Goal: Navigation & Orientation: Find specific page/section

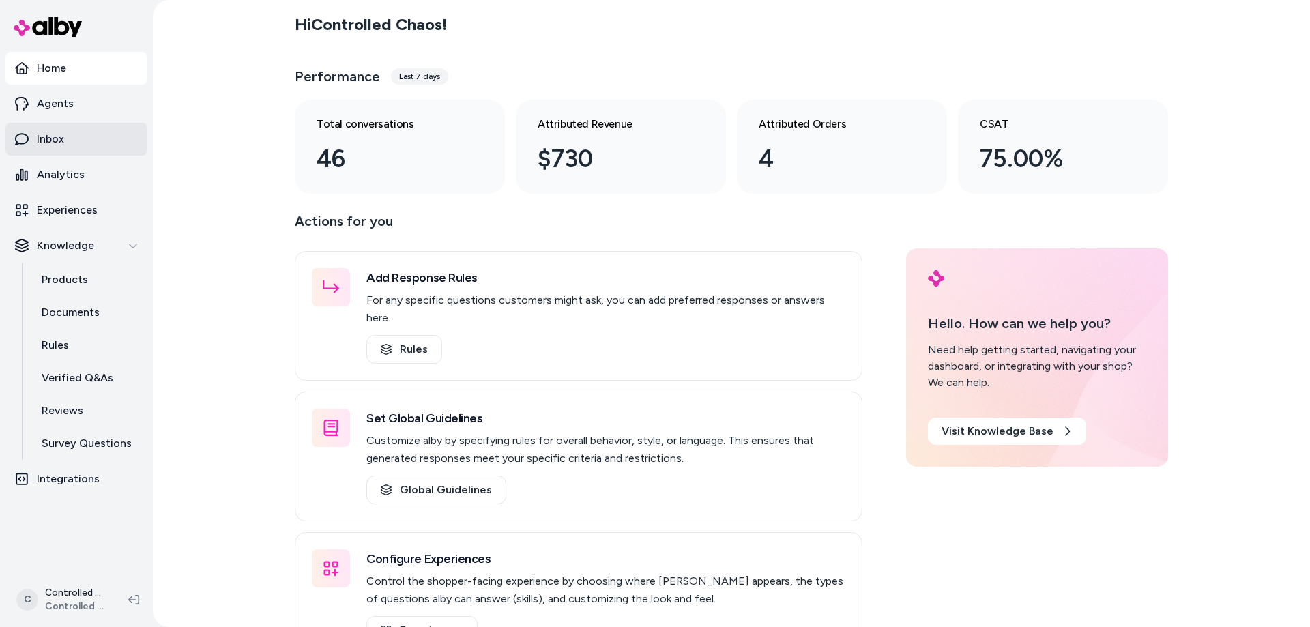
click at [46, 143] on p "Inbox" at bounding box center [50, 139] width 27 height 16
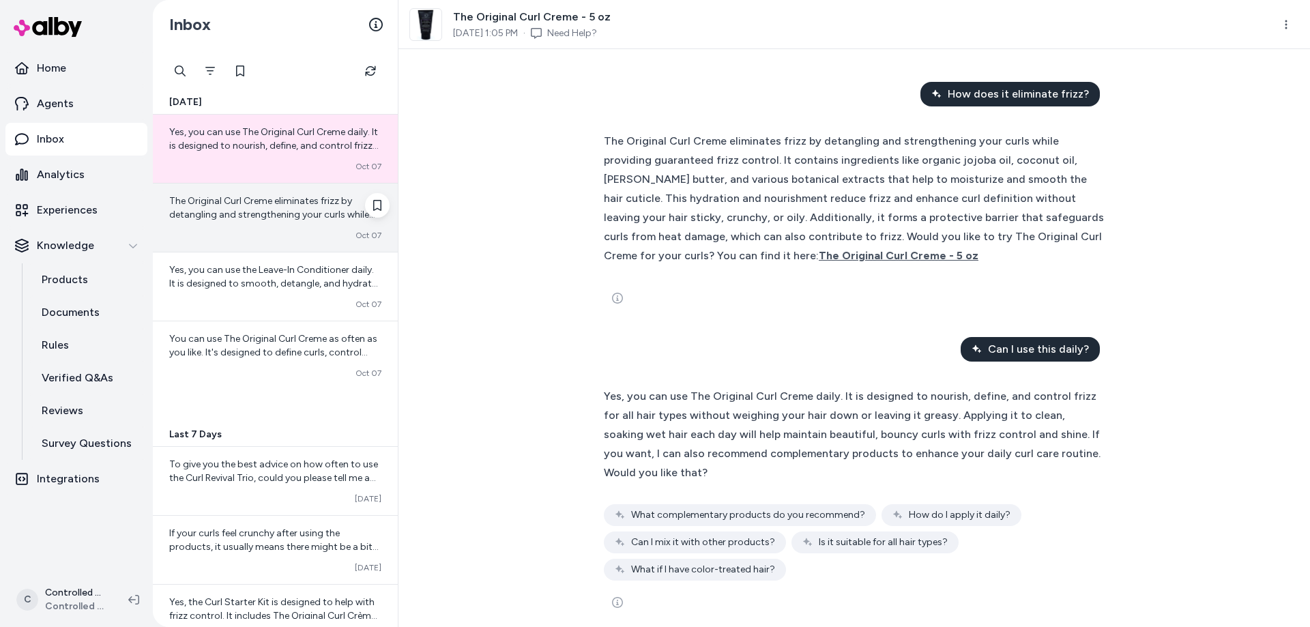
click at [278, 215] on span "The Original Curl Creme eliminates frizz by detangling and strengthening your c…" at bounding box center [275, 296] width 212 height 203
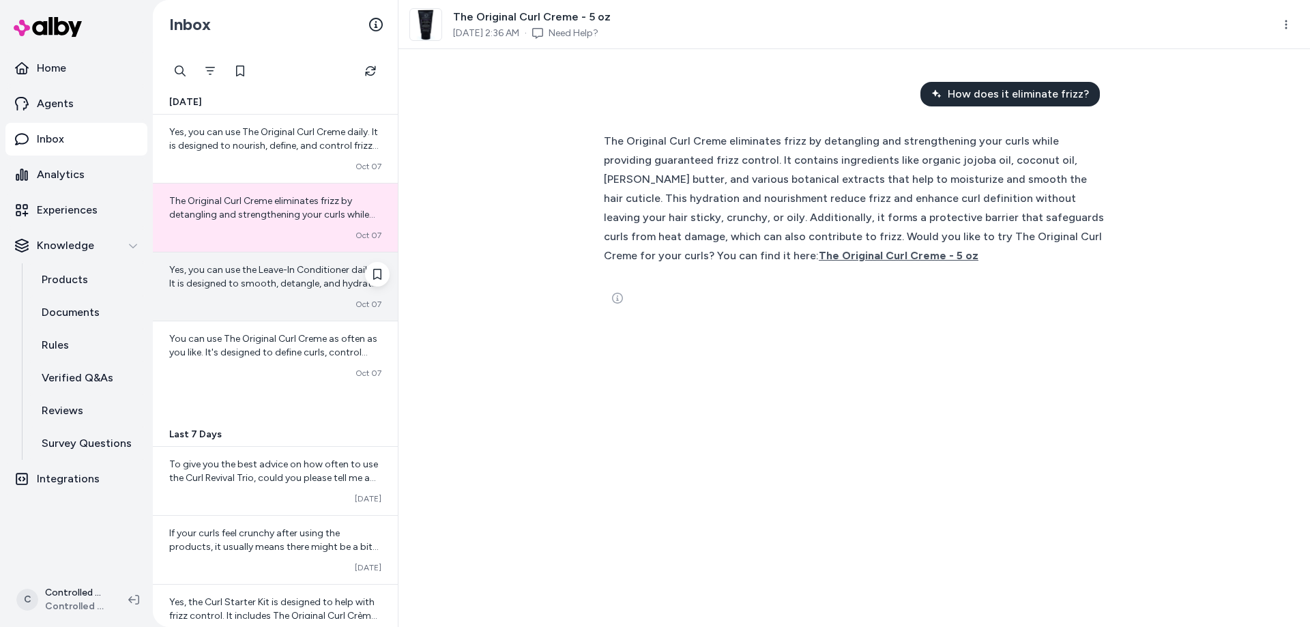
click at [263, 267] on span "Yes, you can use the Leave-In Conditioner daily. It is designed to smooth, deta…" at bounding box center [275, 324] width 212 height 121
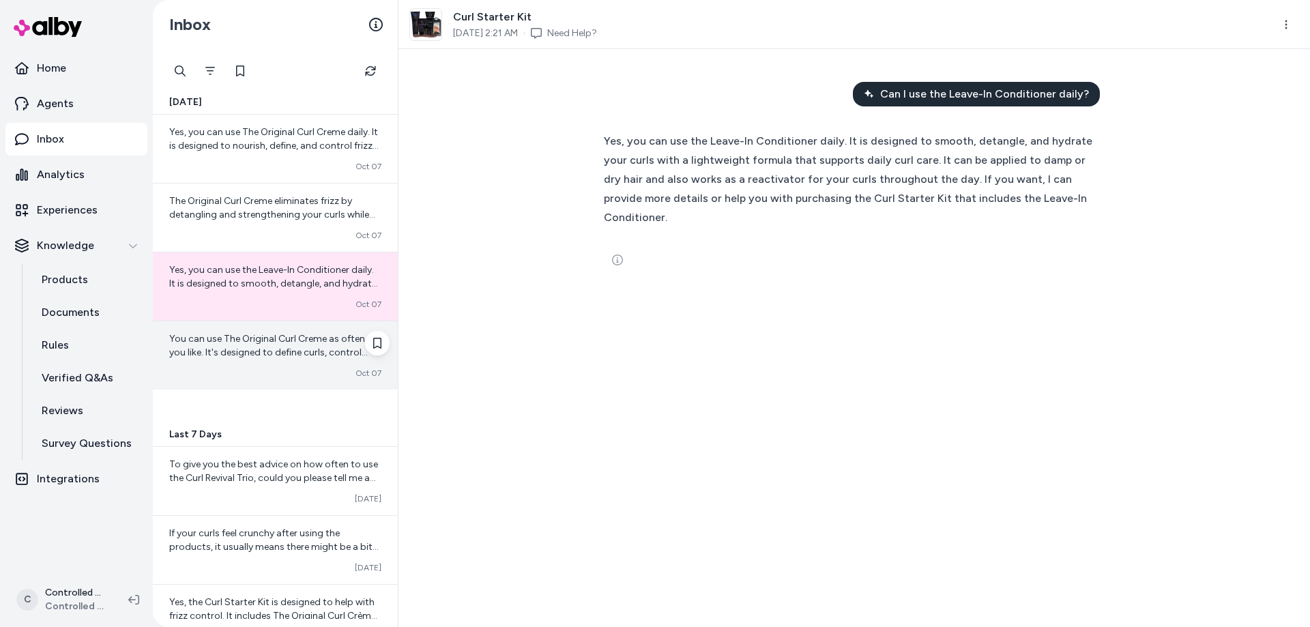
click at [245, 340] on span "You can use The Original Curl Creme as often as you like. It's designed to defi…" at bounding box center [273, 400] width 209 height 134
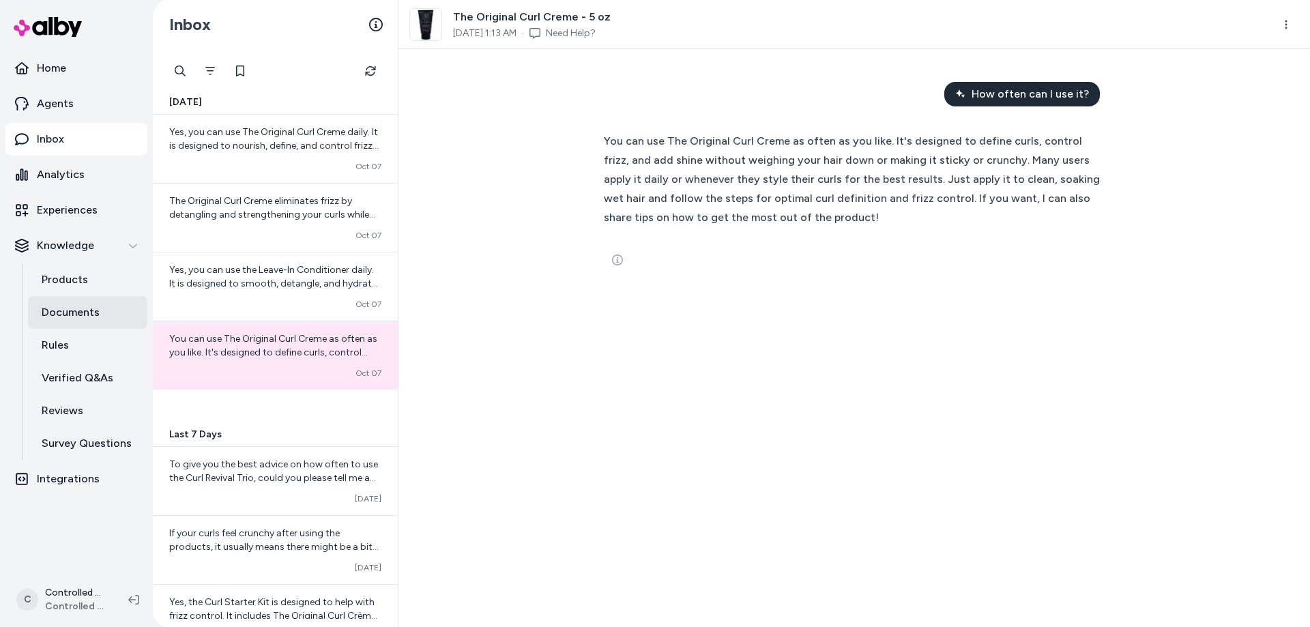
click at [61, 312] on p "Documents" at bounding box center [71, 312] width 58 height 16
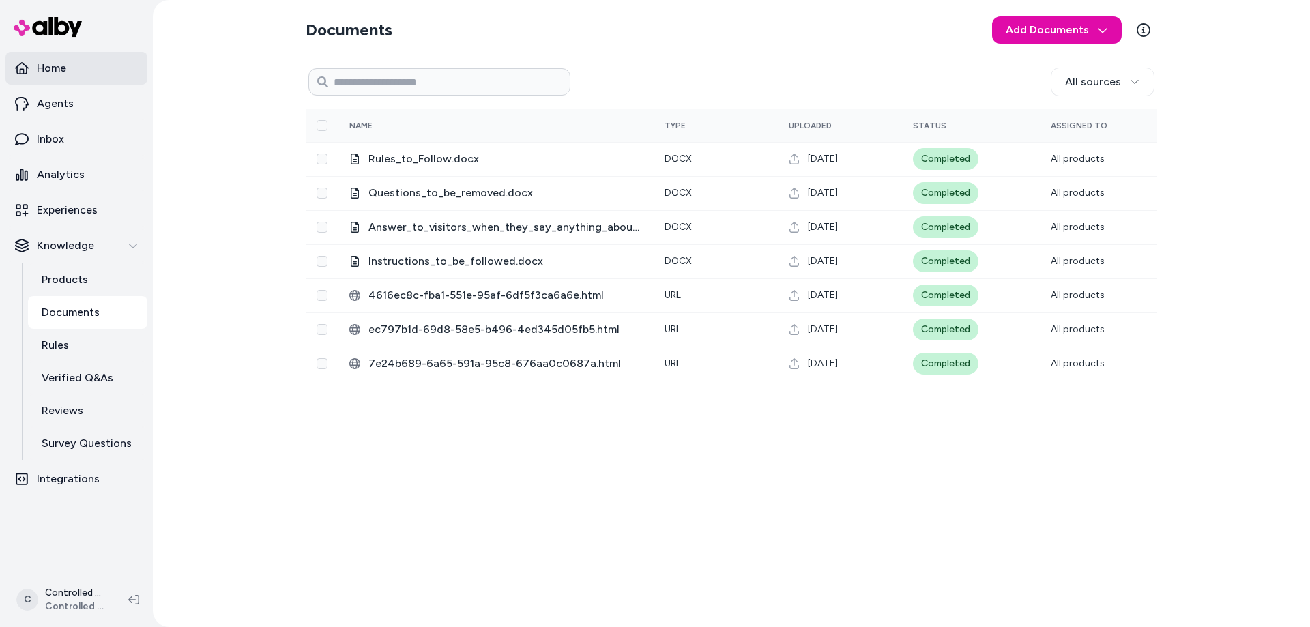
click at [65, 72] on p "Home" at bounding box center [51, 68] width 29 height 16
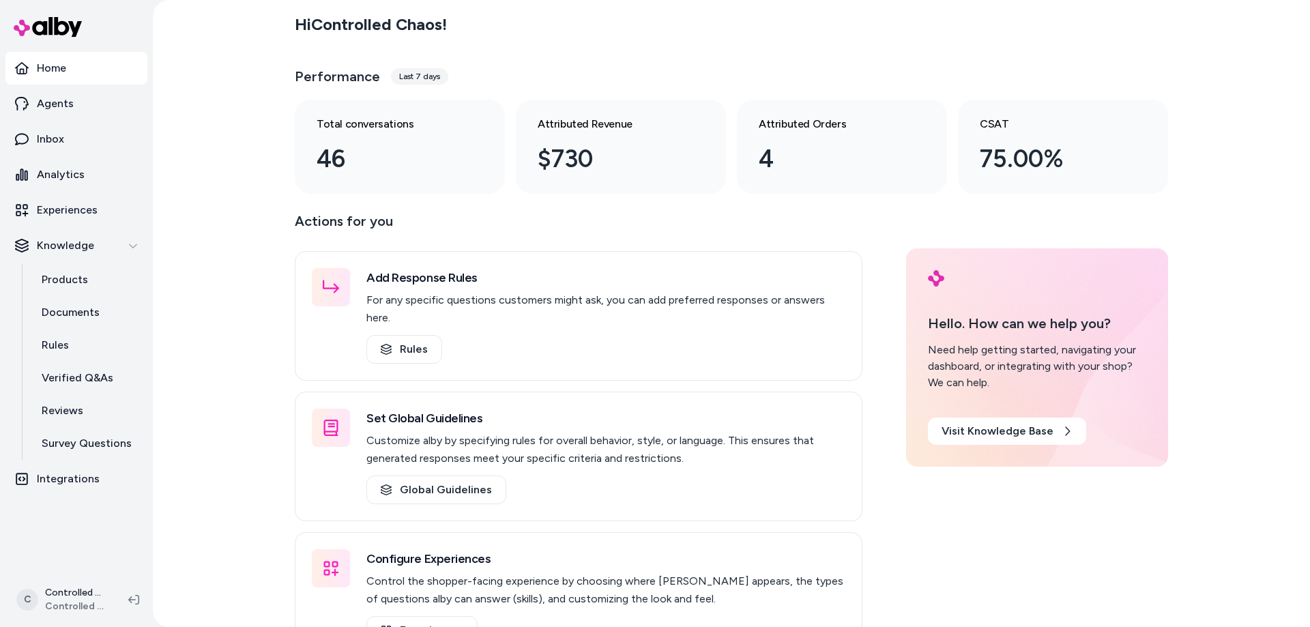
click at [416, 74] on div "Last 7 days" at bounding box center [419, 76] width 57 height 16
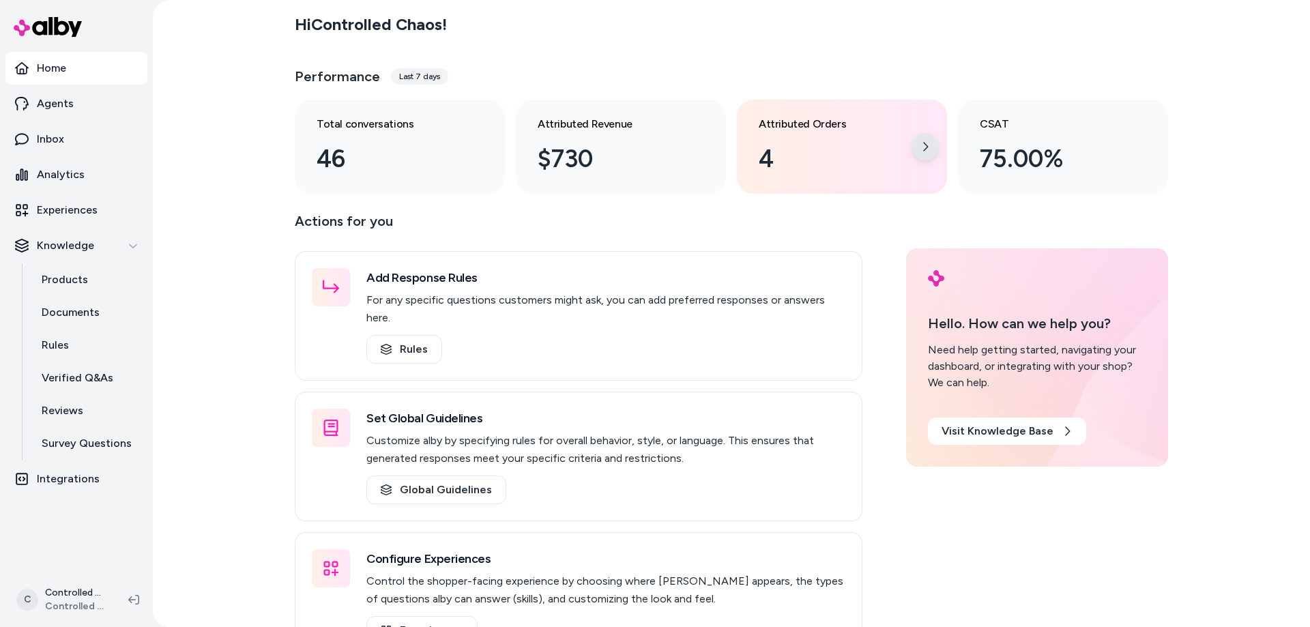
click at [918, 145] on div at bounding box center [924, 146] width 27 height 27
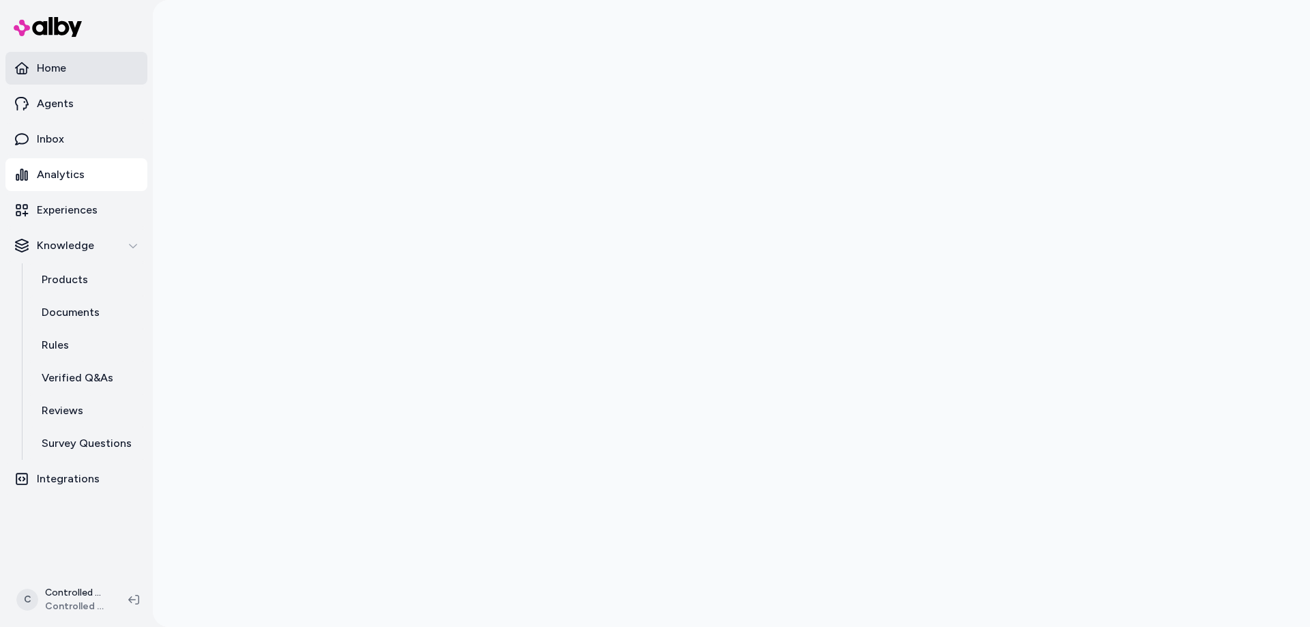
click at [65, 71] on p "Home" at bounding box center [51, 68] width 29 height 16
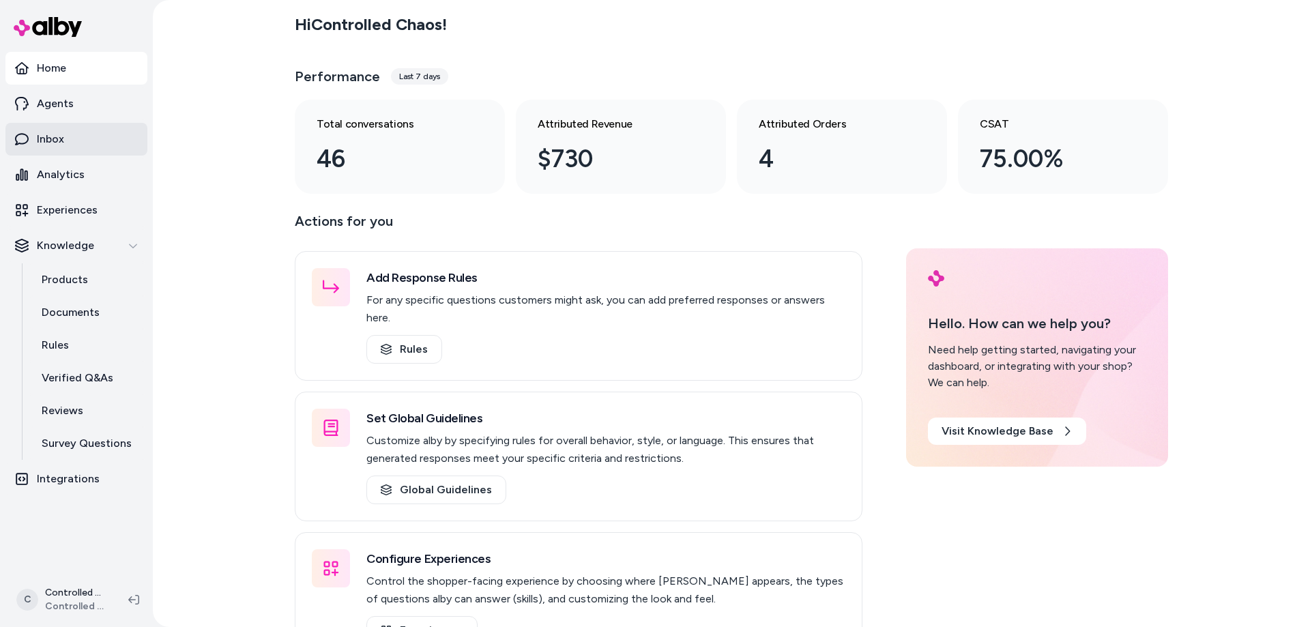
click at [74, 126] on link "Inbox" at bounding box center [76, 139] width 142 height 33
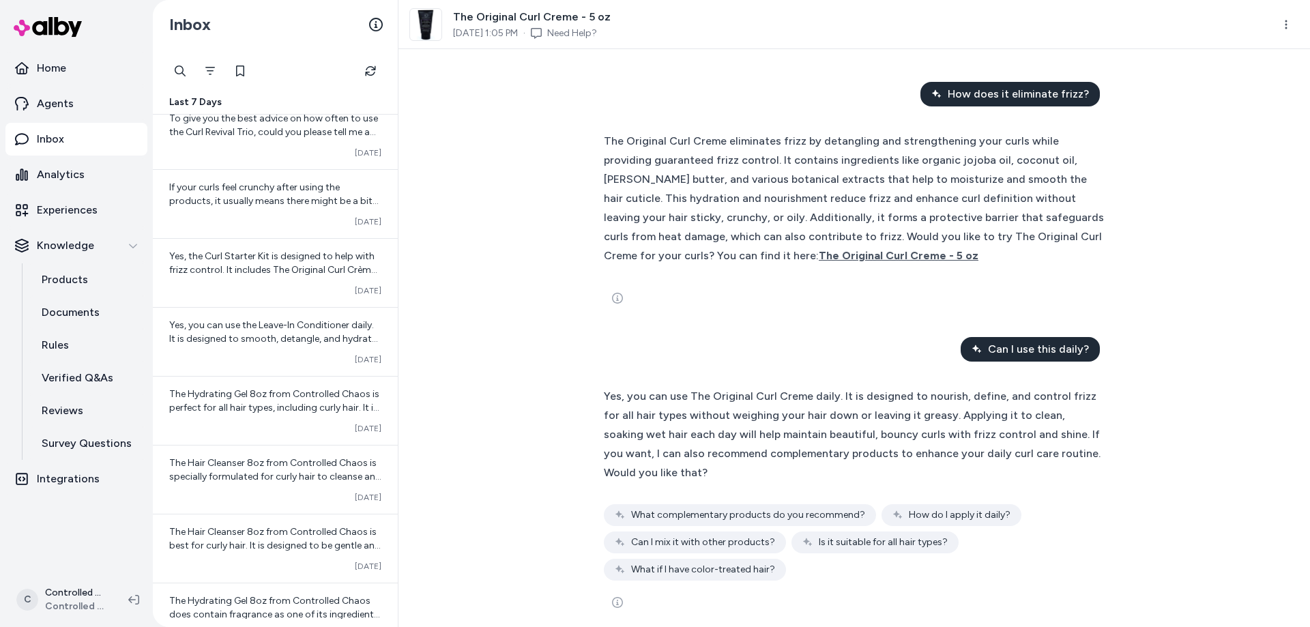
scroll to position [467, 0]
